Goal: Information Seeking & Learning: Learn about a topic

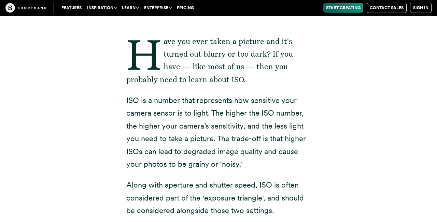
scroll to position [118, 0]
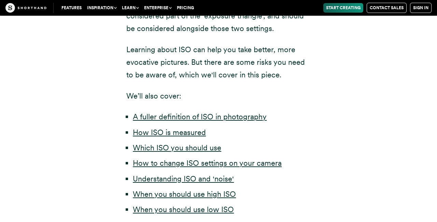
scroll to position [323, 0]
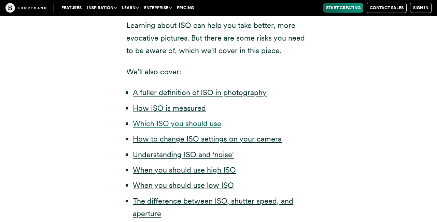
click at [180, 124] on link "Which ISO you should use" at bounding box center [177, 123] width 88 height 9
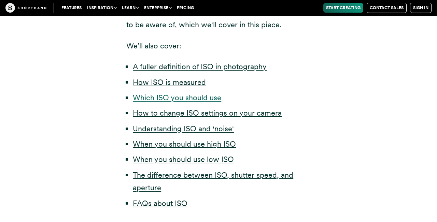
scroll to position [296, 0]
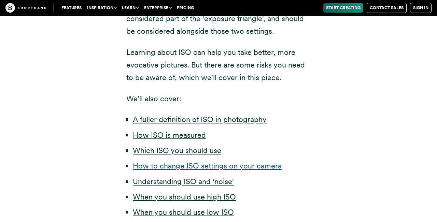
click at [153, 167] on link "How to change ISO settings on your camera" at bounding box center [207, 166] width 149 height 9
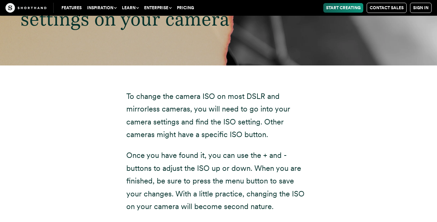
scroll to position [2228, 0]
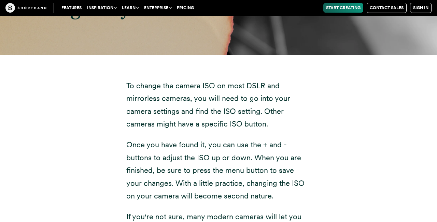
click at [335, 138] on div "To change the camera ISO on most DSLR and mirrorless cameras, you will need to …" at bounding box center [219, 173] width 424 height 236
click at [334, 137] on div "To change the camera ISO on most DSLR and mirrorless cameras, you will need to …" at bounding box center [219, 173] width 424 height 236
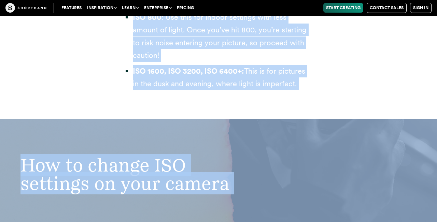
scroll to position [2059, 0]
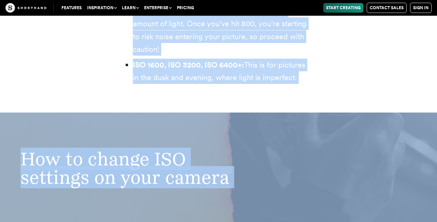
drag, startPoint x: 127, startPoint y: 89, endPoint x: 244, endPoint y: 91, distance: 117.2
copy div "Lo’i dolo si amet consect adipis, elitseddoe te incidi utlaboreet dolorema. Ali…"
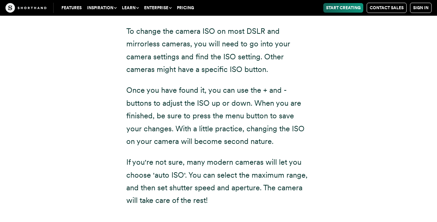
scroll to position [2257, 0]
